Goal: Information Seeking & Learning: Check status

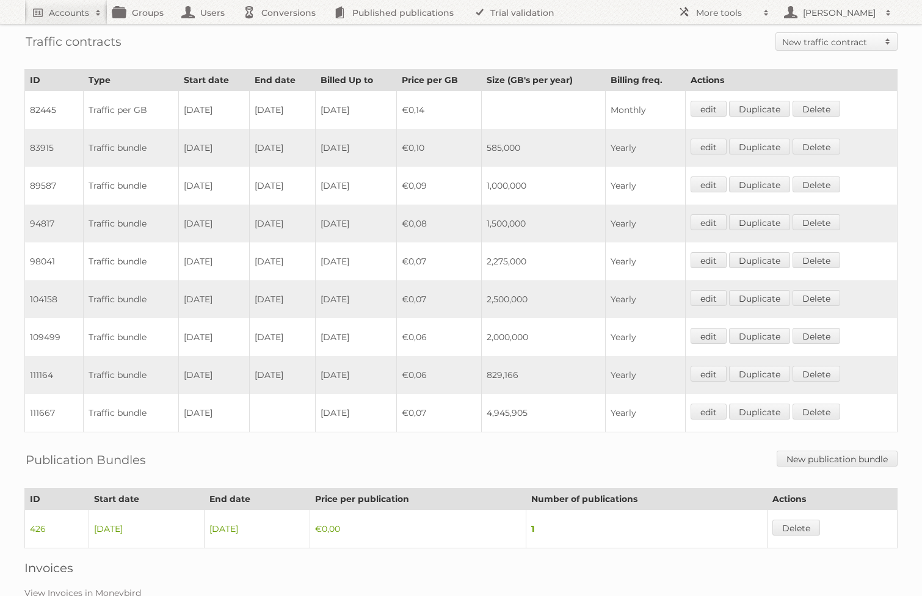
scroll to position [883, 0]
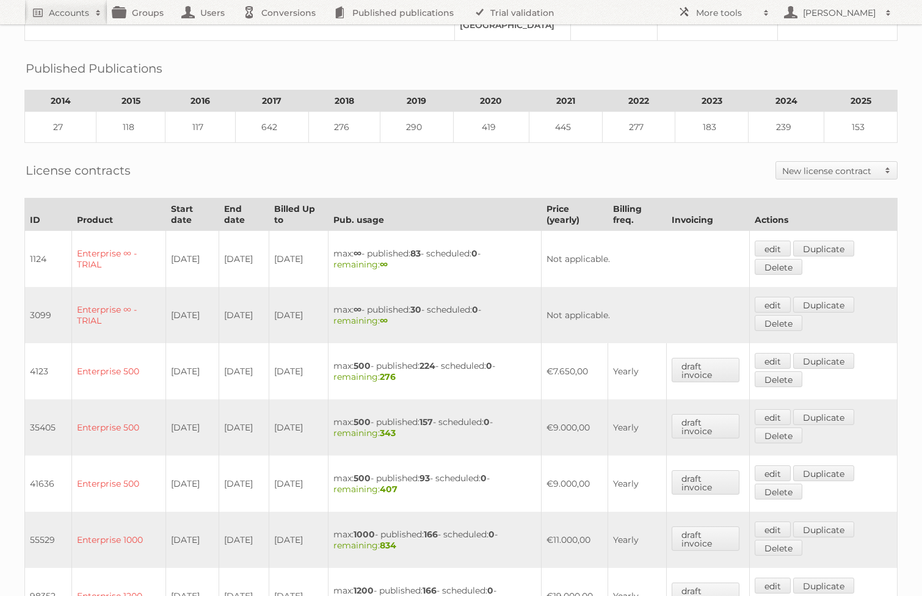
scroll to position [396, 0]
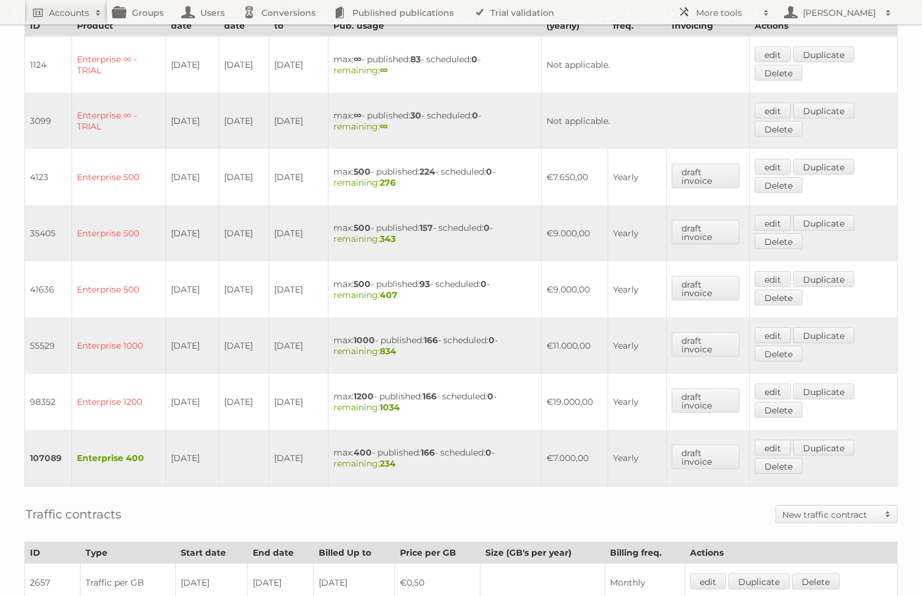
drag, startPoint x: 245, startPoint y: 186, endPoint x: 144, endPoint y: 167, distance: 103.1
click at [144, 167] on tr "4123 Enterprise 500 [DATE] [DATE] [DATE] max: 500 - published: 224 - scheduled:…" at bounding box center [461, 177] width 872 height 56
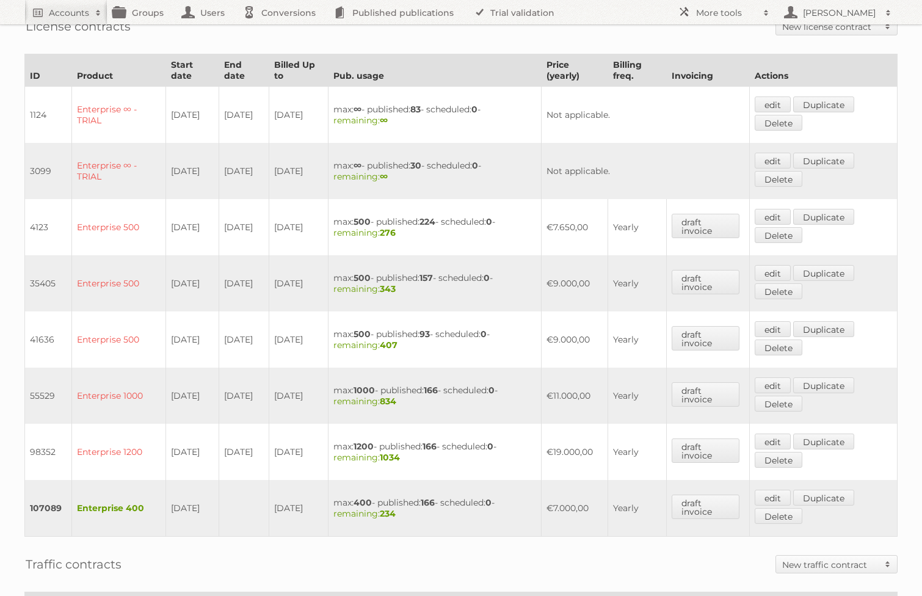
scroll to position [334, 0]
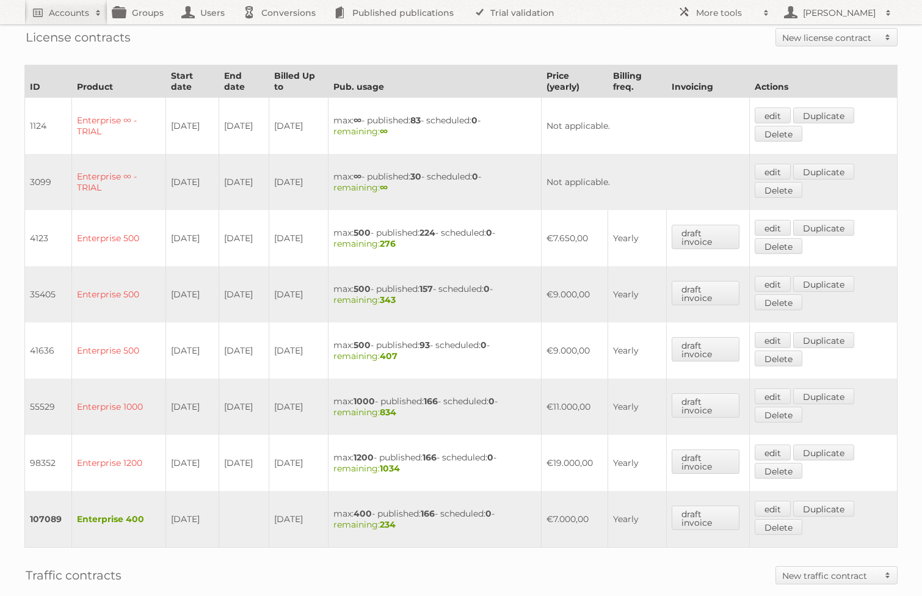
click at [291, 214] on td "[DATE]" at bounding box center [298, 238] width 59 height 56
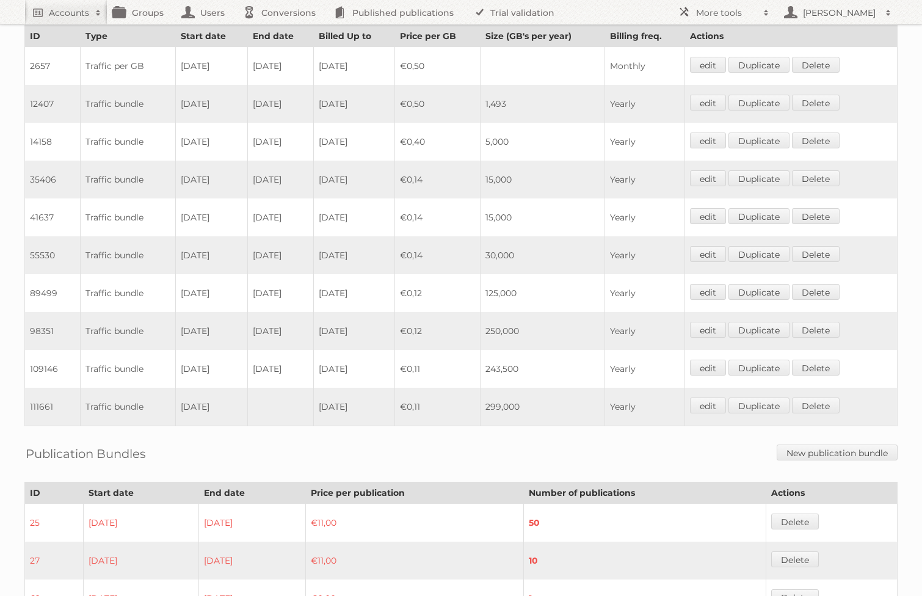
scroll to position [882, 0]
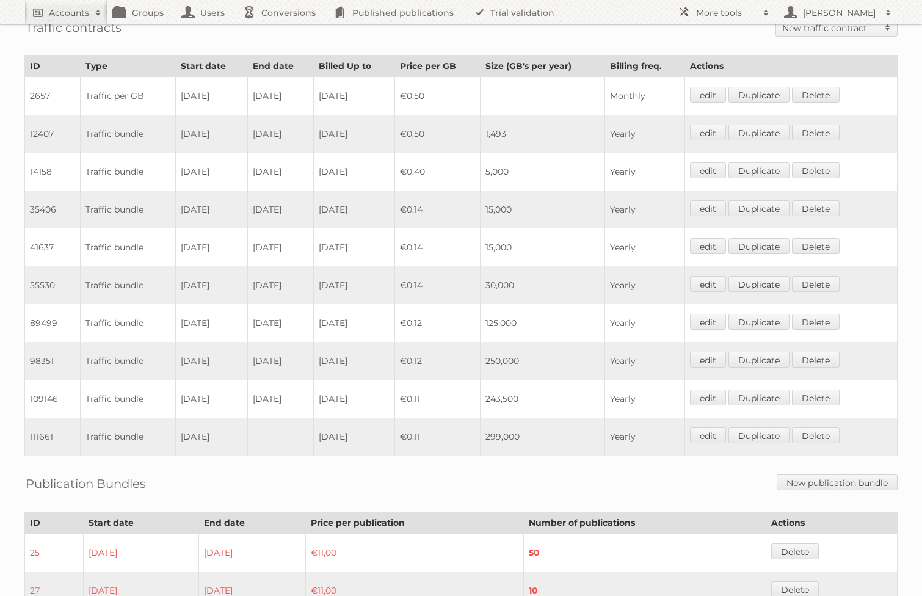
drag, startPoint x: 297, startPoint y: 214, endPoint x: 124, endPoint y: 199, distance: 174.0
click at [124, 199] on tr "35406 Traffic bundle [DATE] [DATE] [DATE] €0,14 15,000 Yearly edit Duplicate [G…" at bounding box center [461, 209] width 872 height 38
click at [295, 234] on td "[DATE]" at bounding box center [280, 247] width 66 height 38
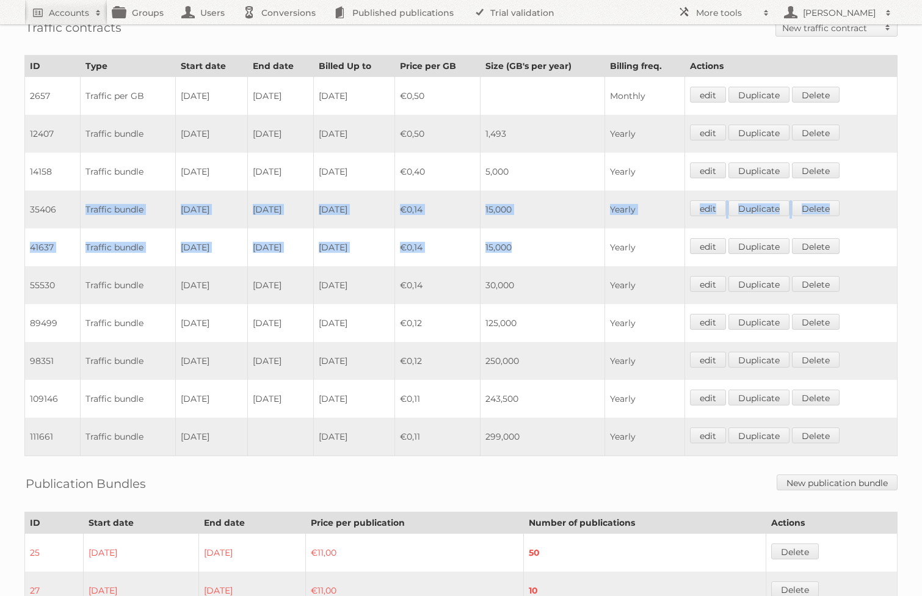
drag, startPoint x: 84, startPoint y: 201, endPoint x: 524, endPoint y: 251, distance: 442.8
click at [524, 251] on tbody "2657 Traffic per GB [DATE] [DATE] [DATE] €0,50 Monthly edit Duplicate [GEOGRAPH…" at bounding box center [461, 266] width 872 height 379
click at [543, 245] on td "15,000" at bounding box center [542, 247] width 125 height 38
drag, startPoint x: 543, startPoint y: 245, endPoint x: 174, endPoint y: 201, distance: 371.8
click at [174, 201] on tbody "2657 Traffic per GB [DATE] [DATE] [DATE] €0,50 Monthly edit Duplicate [GEOGRAPH…" at bounding box center [461, 266] width 872 height 379
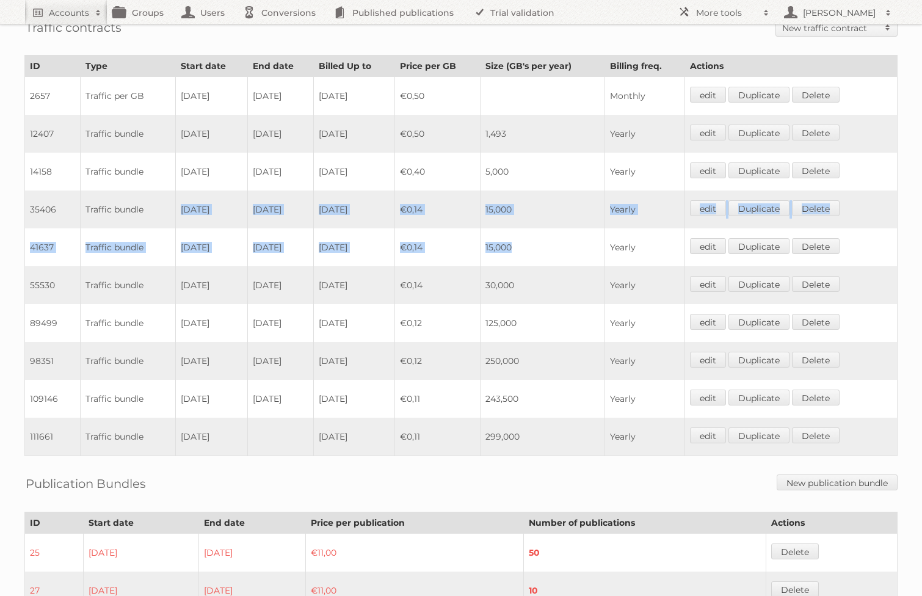
click at [255, 244] on td "[DATE]" at bounding box center [280, 247] width 66 height 38
